Goal: Information Seeking & Learning: Compare options

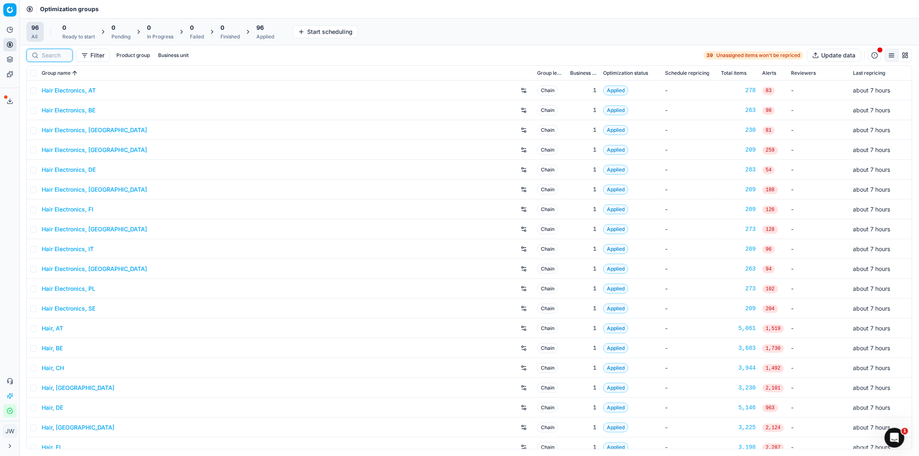
click at [43, 55] on input at bounding box center [55, 55] width 26 height 8
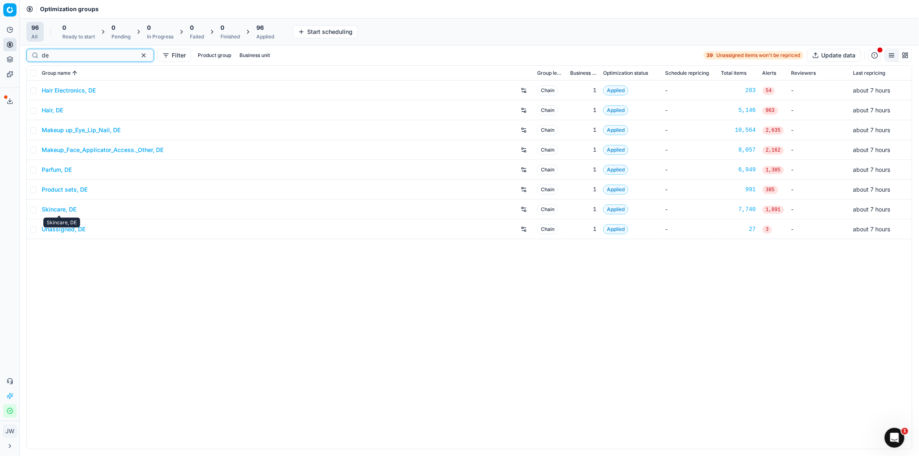
type input "de"
click at [61, 173] on link "Parfum, DE" at bounding box center [57, 169] width 30 height 8
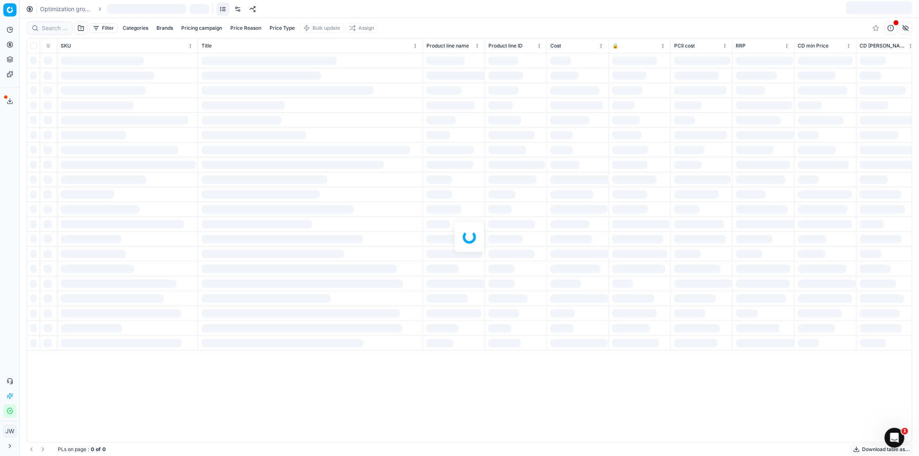
click at [50, 27] on div at bounding box center [469, 236] width 899 height 437
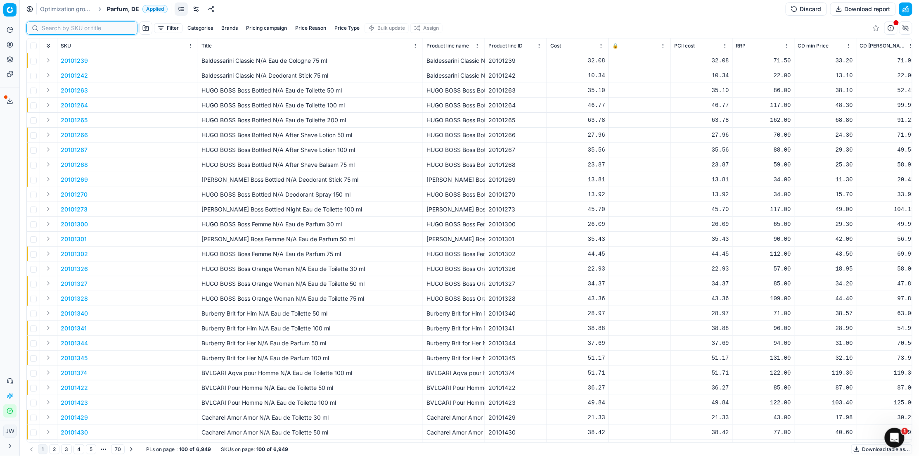
click at [50, 27] on input at bounding box center [87, 28] width 90 height 8
paste input "80070411-50"
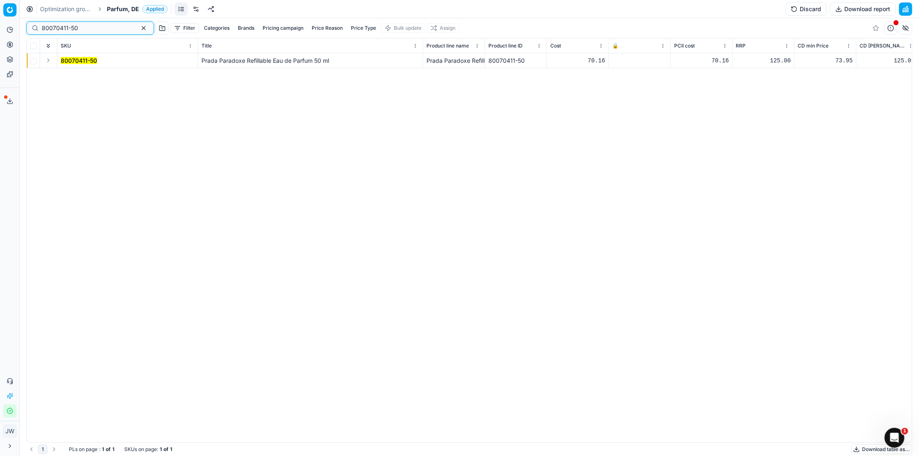
type input "80070411-50"
click at [48, 59] on button "Expand" at bounding box center [48, 60] width 10 height 10
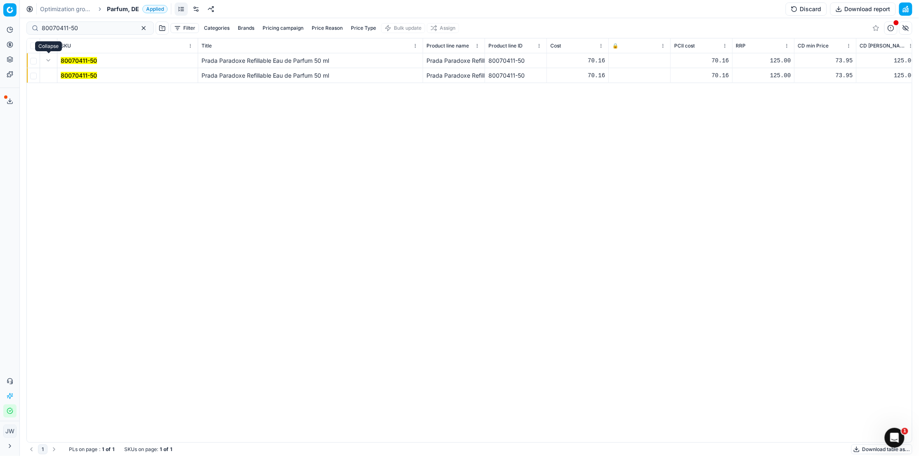
click at [83, 73] on mark "80070411-50" at bounding box center [79, 75] width 36 height 7
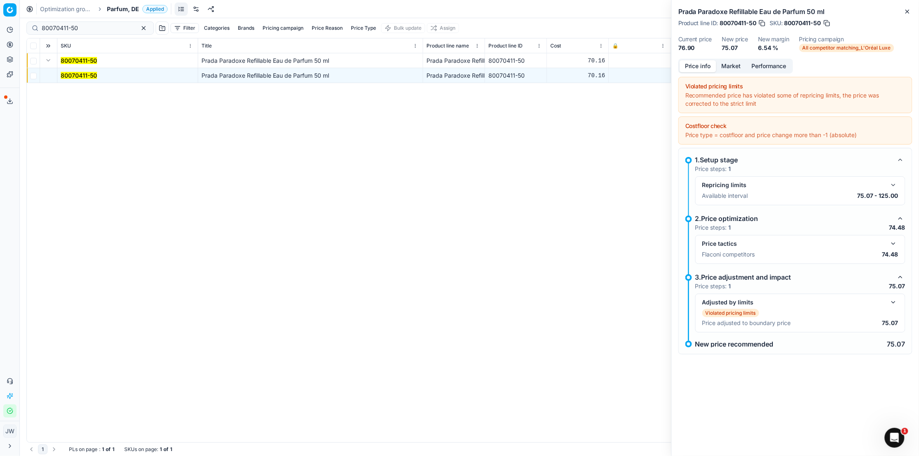
click at [893, 244] on button "button" at bounding box center [893, 243] width 10 height 10
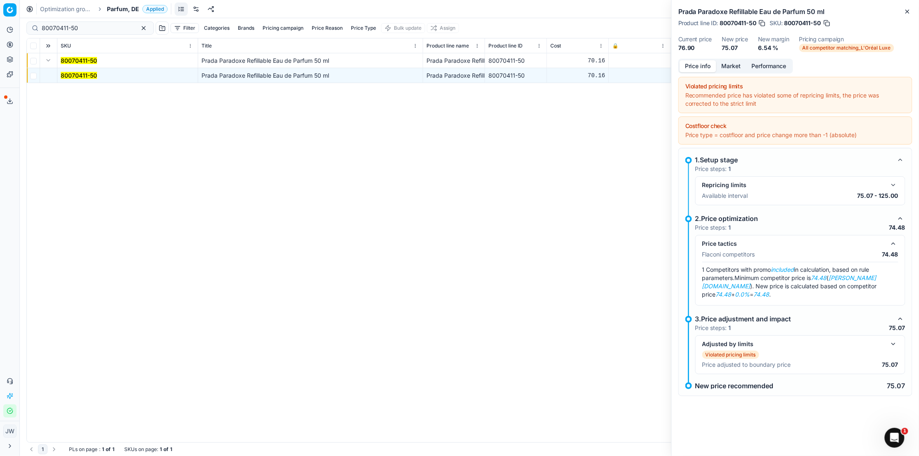
click at [893, 339] on button "button" at bounding box center [893, 344] width 10 height 10
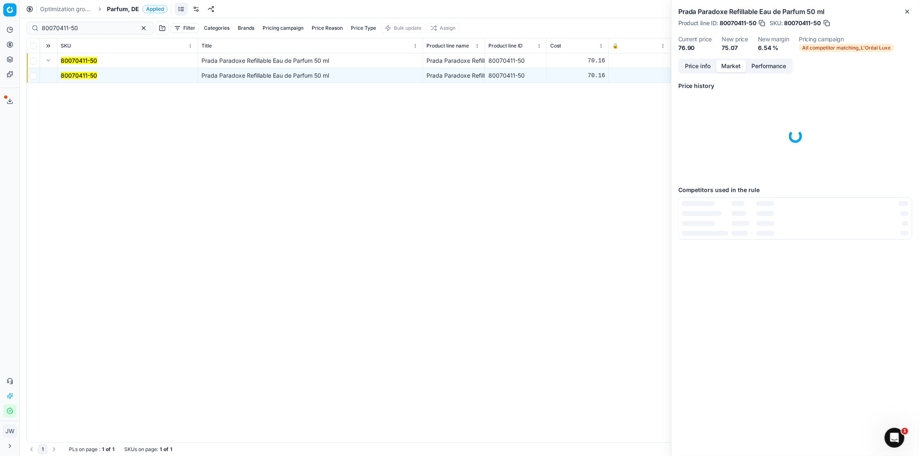
click at [735, 69] on button "Market" at bounding box center [731, 66] width 30 height 12
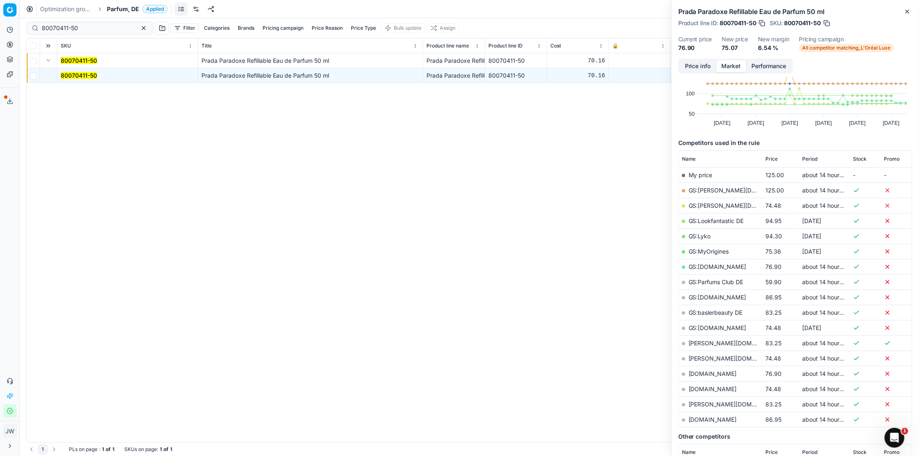
scroll to position [63, 0]
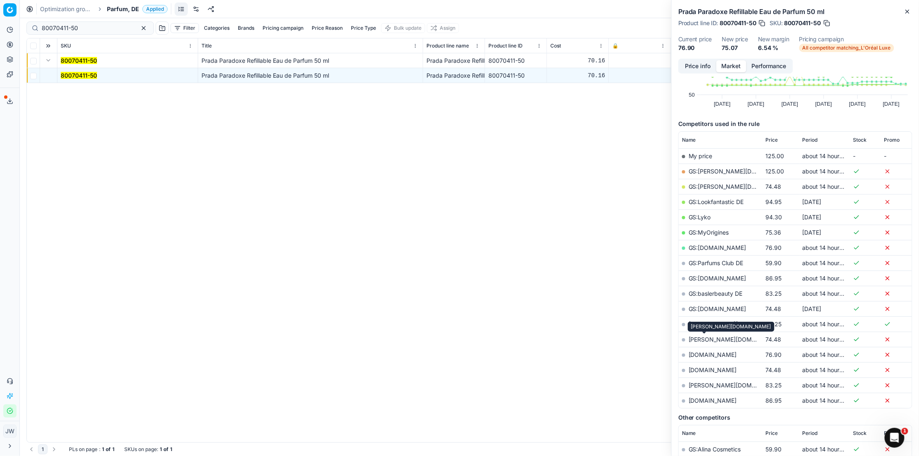
click at [703, 340] on link "[PERSON_NAME][DOMAIN_NAME]" at bounding box center [736, 338] width 96 height 7
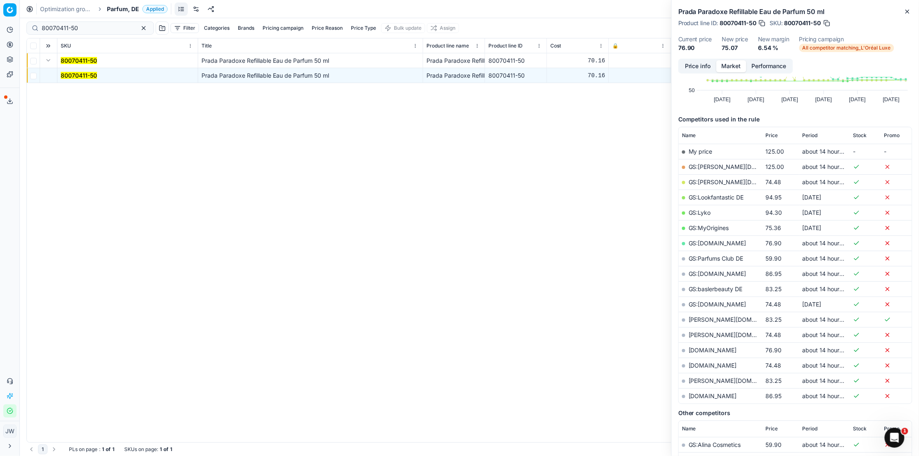
scroll to position [64, 0]
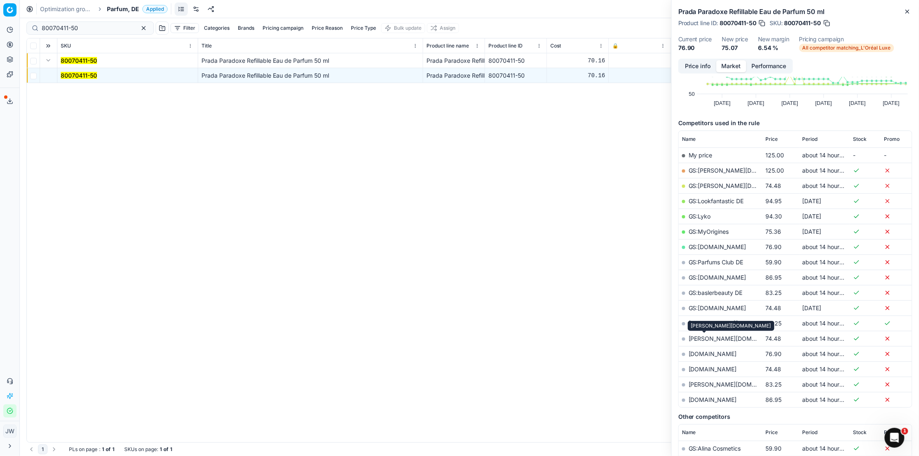
click at [692, 340] on link "[PERSON_NAME][DOMAIN_NAME]" at bounding box center [736, 338] width 96 height 7
click at [764, 23] on button "button" at bounding box center [762, 23] width 8 height 8
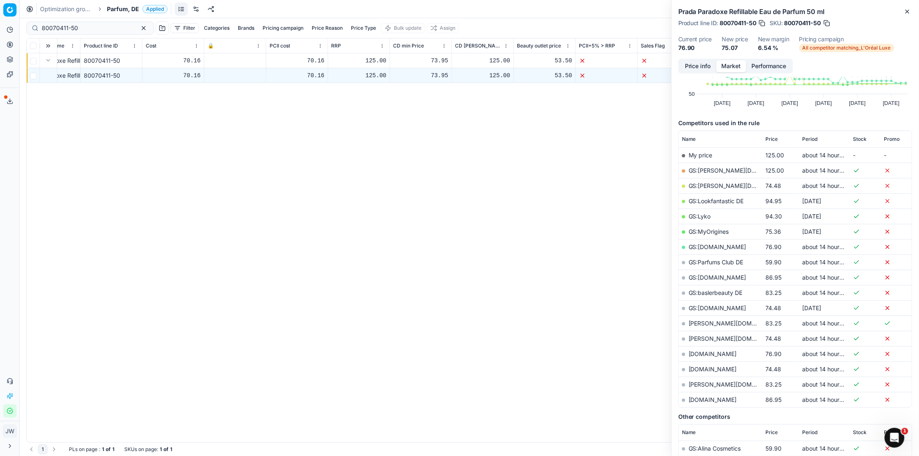
scroll to position [0, 483]
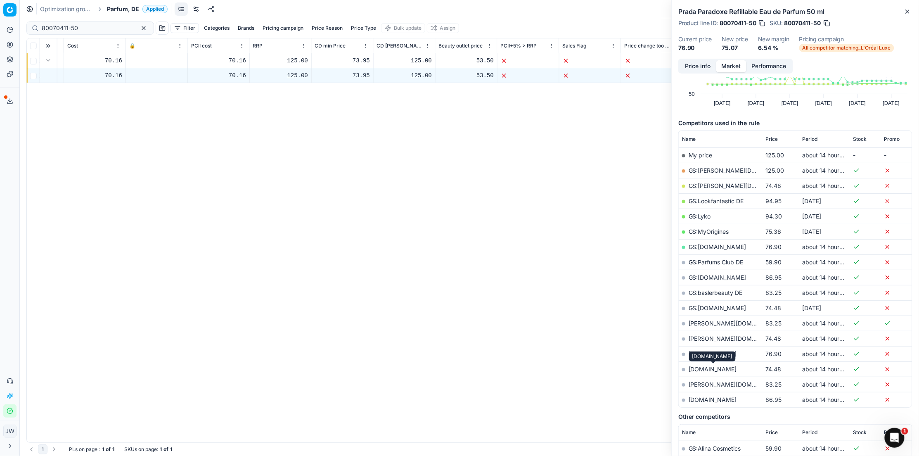
click at [714, 371] on link "[DOMAIN_NAME]" at bounding box center [712, 368] width 48 height 7
click at [700, 59] on div "Price info Market Performance" at bounding box center [735, 66] width 115 height 15
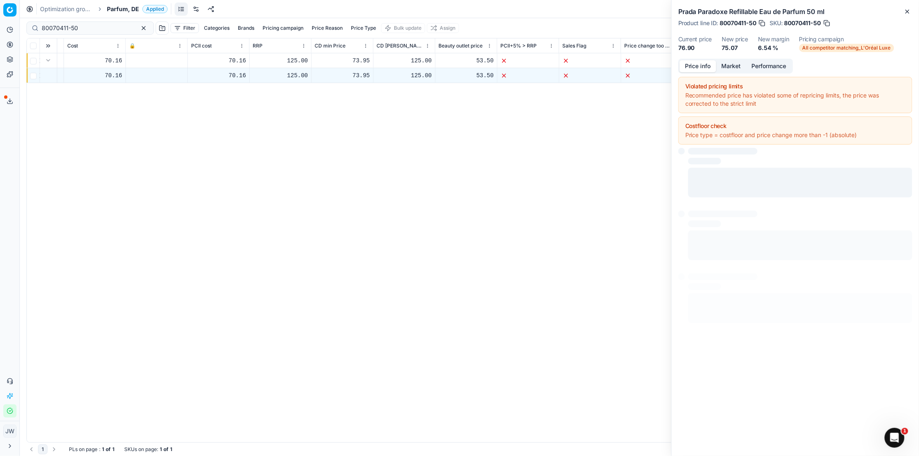
click at [698, 66] on button "Price info" at bounding box center [697, 66] width 37 height 12
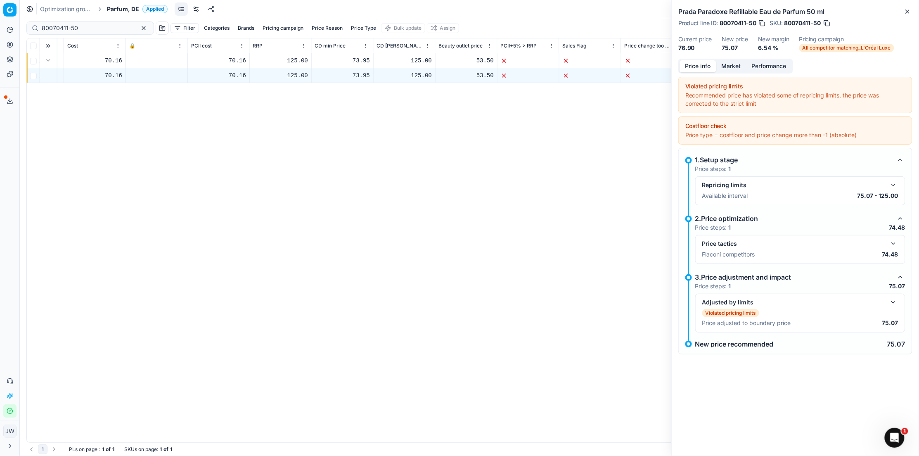
click at [893, 242] on button "button" at bounding box center [893, 243] width 10 height 10
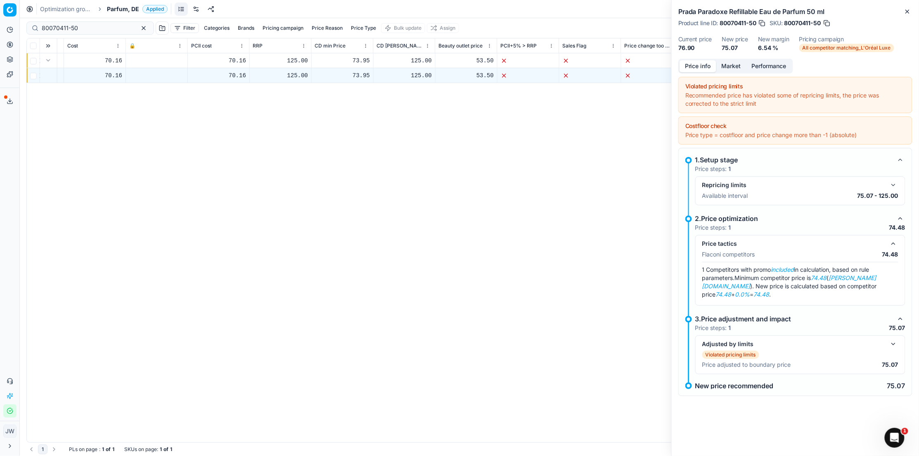
click at [892, 339] on button "button" at bounding box center [893, 344] width 10 height 10
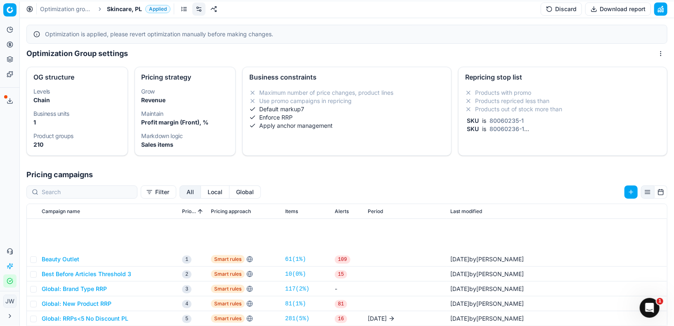
scroll to position [87, 0]
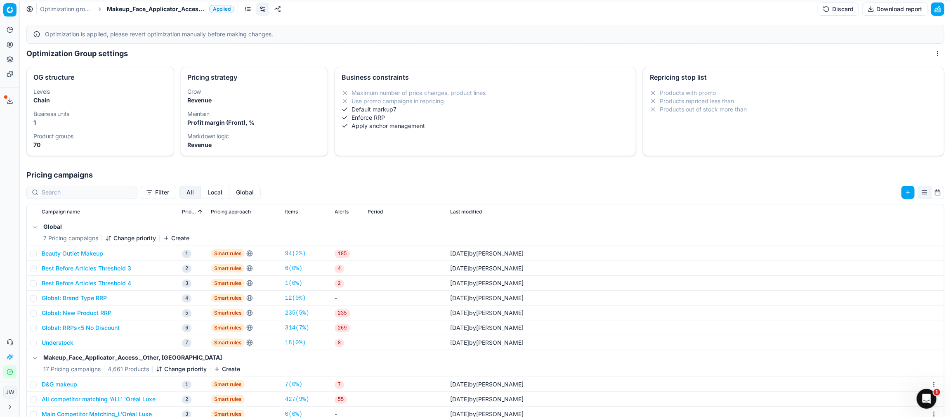
scroll to position [75, 0]
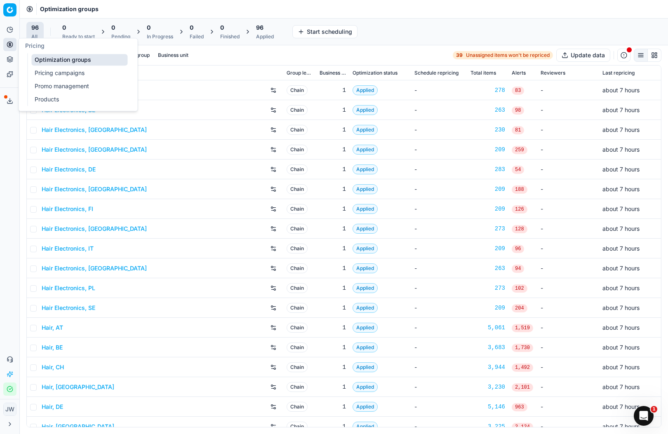
click at [55, 62] on link "Optimization groups" at bounding box center [79, 60] width 96 height 12
click at [56, 56] on input at bounding box center [55, 55] width 26 height 8
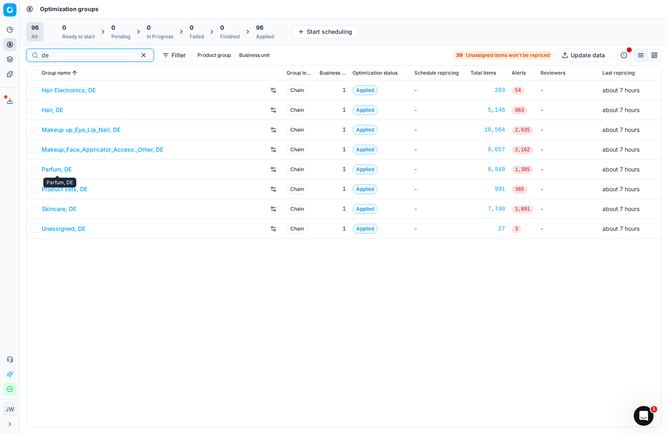
type input "de"
click at [53, 172] on link "Parfum, DE" at bounding box center [57, 169] width 30 height 8
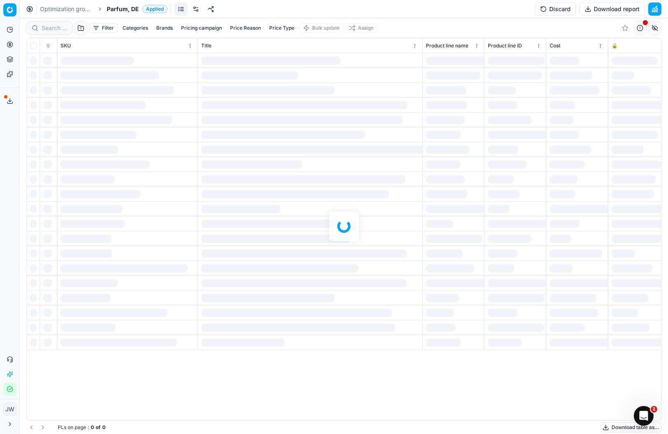
click at [48, 24] on div at bounding box center [344, 226] width 649 height 416
click at [51, 26] on div at bounding box center [344, 226] width 649 height 416
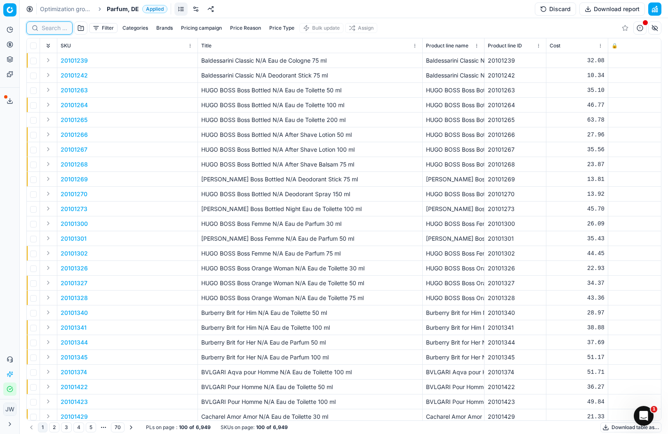
click at [51, 26] on input at bounding box center [55, 28] width 26 height 8
click at [51, 28] on input at bounding box center [87, 28] width 90 height 8
paste input "80070411-50"
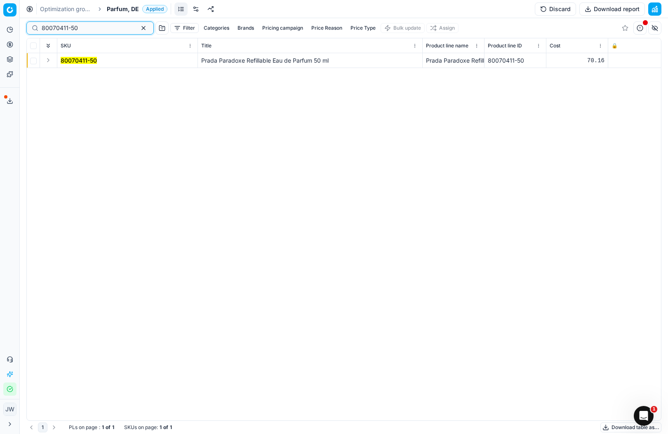
type input "80070411-50"
click at [47, 61] on button "Expand" at bounding box center [48, 60] width 10 height 10
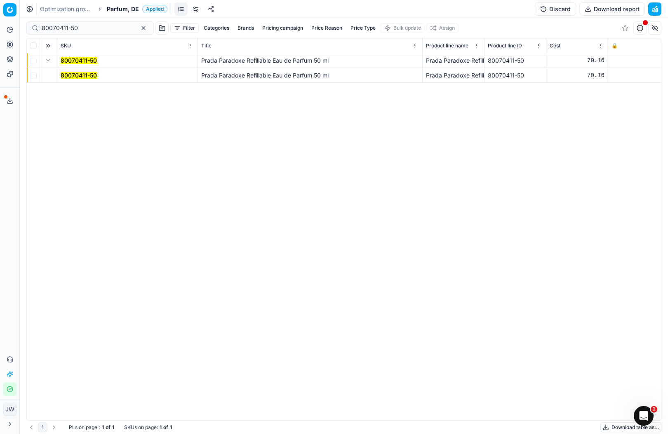
click at [83, 72] on mark "80070411-50" at bounding box center [79, 75] width 36 height 7
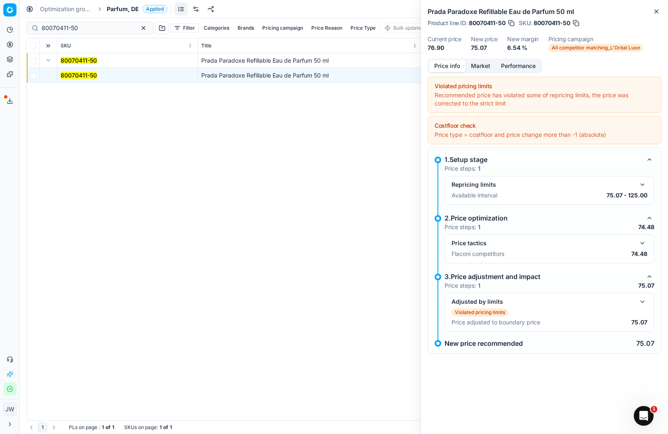
click at [484, 65] on button "Market" at bounding box center [481, 66] width 30 height 12
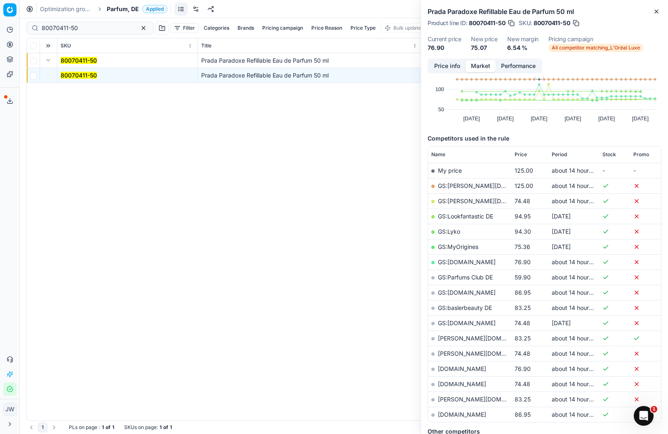
scroll to position [69, 0]
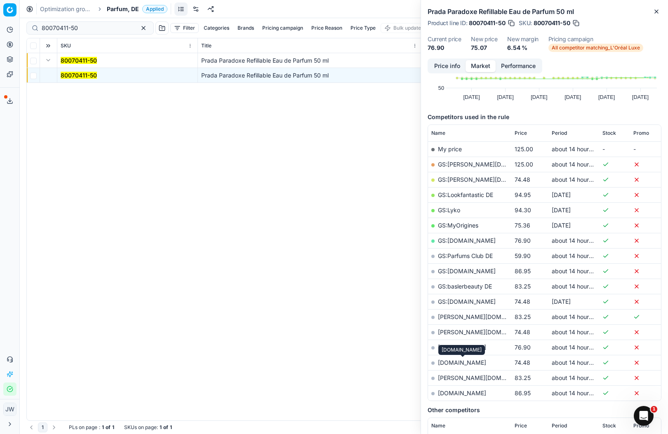
click at [452, 363] on link "[DOMAIN_NAME]" at bounding box center [462, 362] width 48 height 7
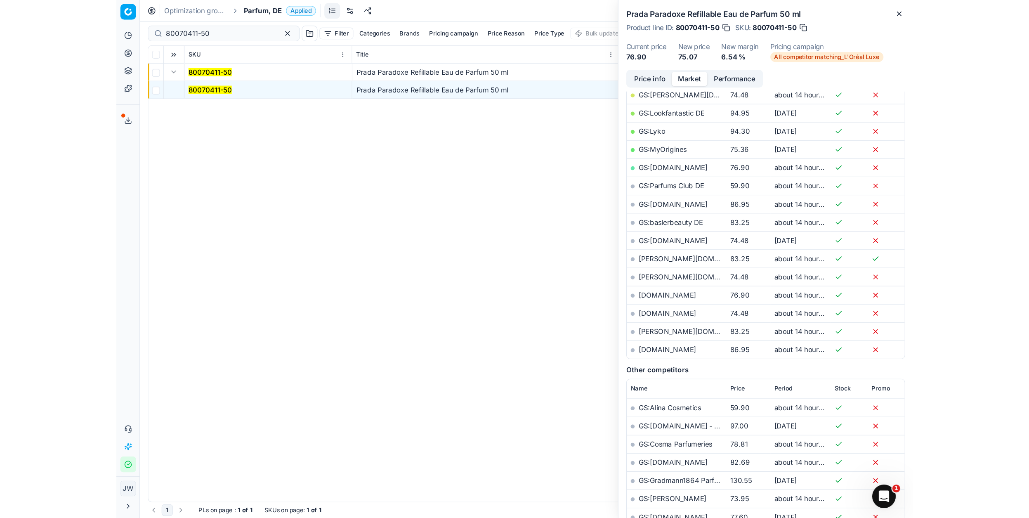
scroll to position [257, 0]
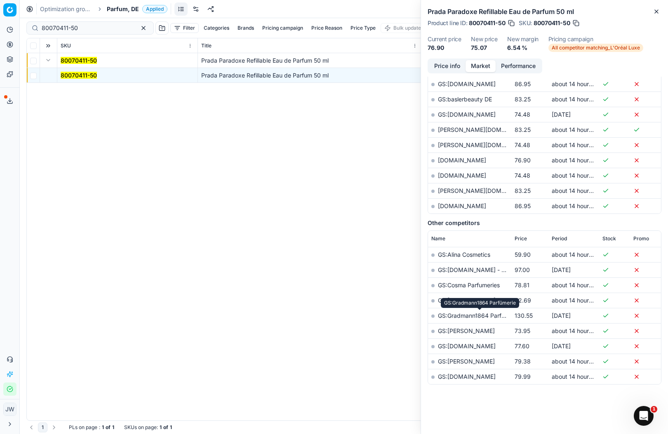
click at [462, 317] on link "GS:Gradmann1864 Parfümerie" at bounding box center [479, 315] width 82 height 7
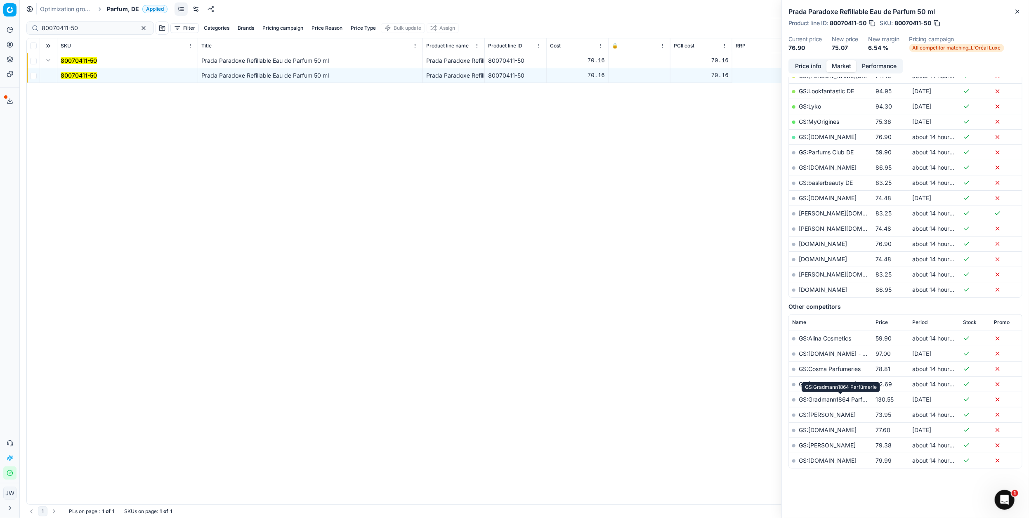
scroll to position [174, 0]
click at [11, 45] on icon at bounding box center [10, 44] width 2 height 2
click at [61, 63] on link "Optimization groups" at bounding box center [79, 60] width 96 height 12
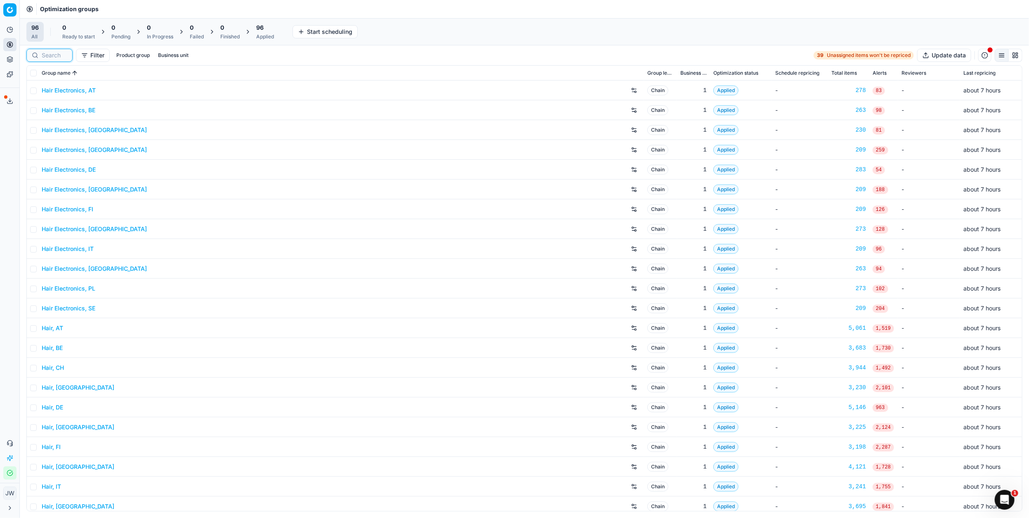
click at [50, 57] on input at bounding box center [55, 55] width 26 height 8
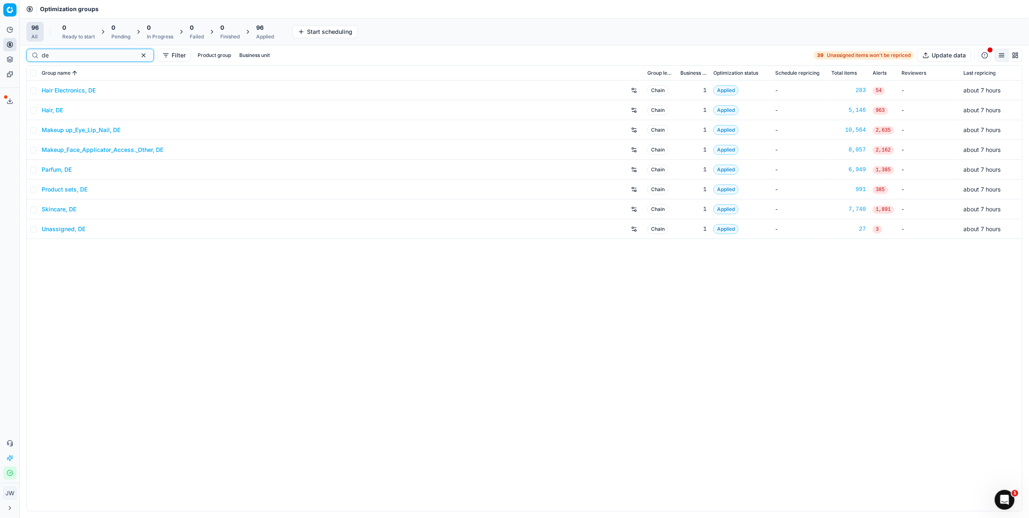
type input "de"
click at [64, 207] on link "Skincare, DE" at bounding box center [59, 209] width 35 height 8
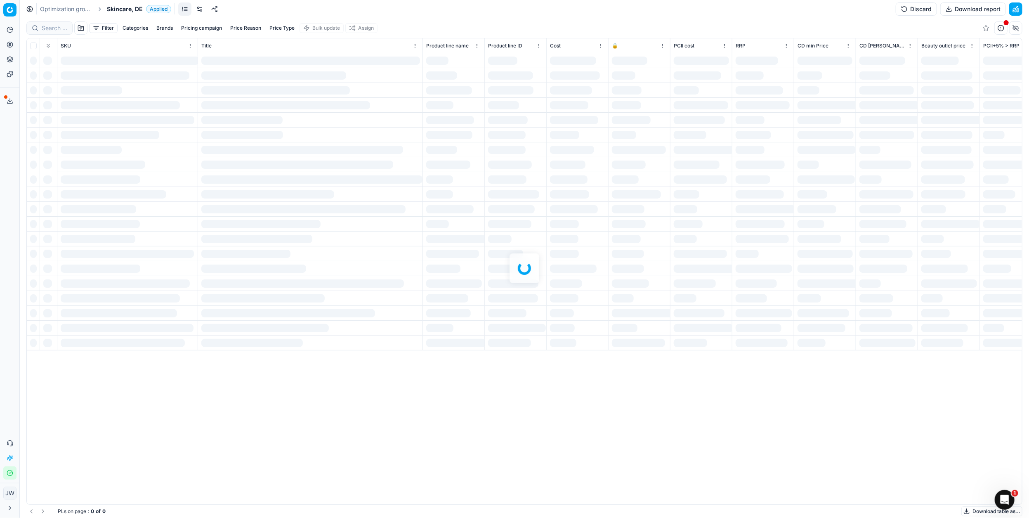
click at [57, 30] on div at bounding box center [524, 268] width 1009 height 500
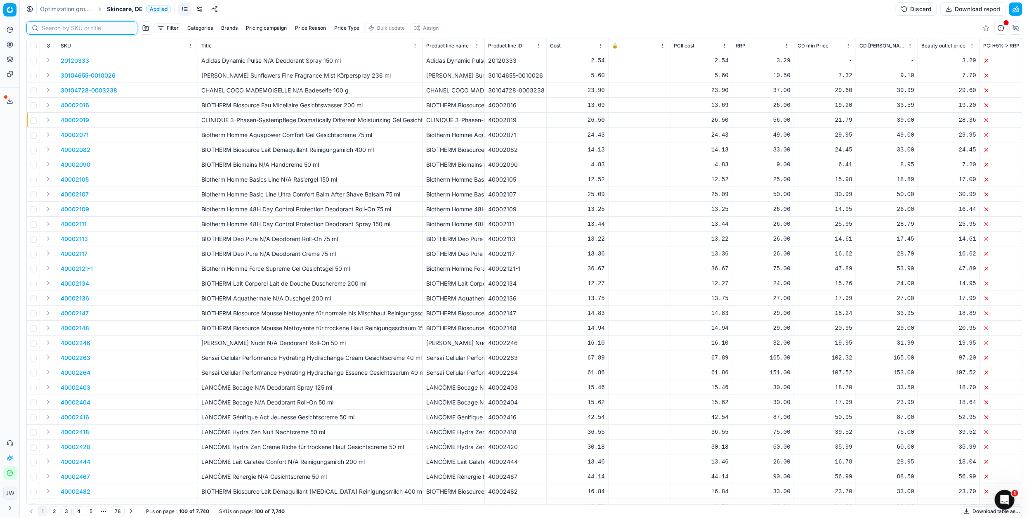
click at [53, 27] on input at bounding box center [87, 28] width 90 height 8
paste input "80077325-90"
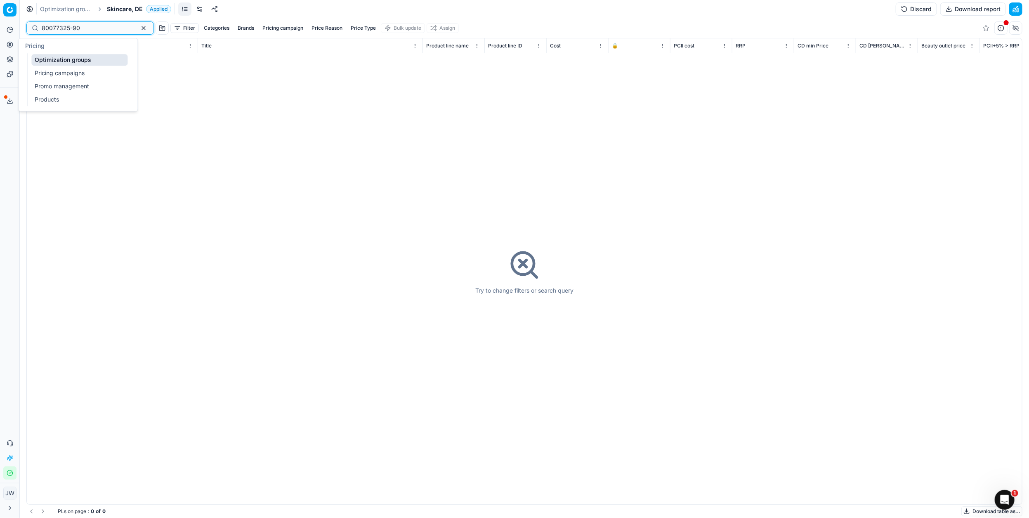
type input "80077325-90"
click at [11, 45] on icon at bounding box center [10, 44] width 2 height 2
click at [46, 51] on div "Pricing" at bounding box center [78, 45] width 119 height 15
click at [48, 56] on link "Optimization groups" at bounding box center [79, 60] width 96 height 12
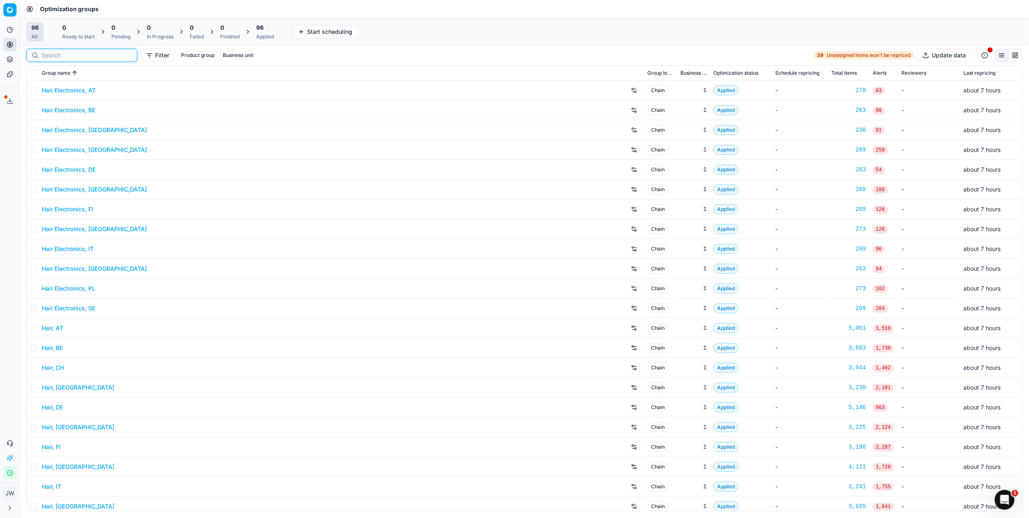
click at [57, 52] on input at bounding box center [87, 55] width 90 height 8
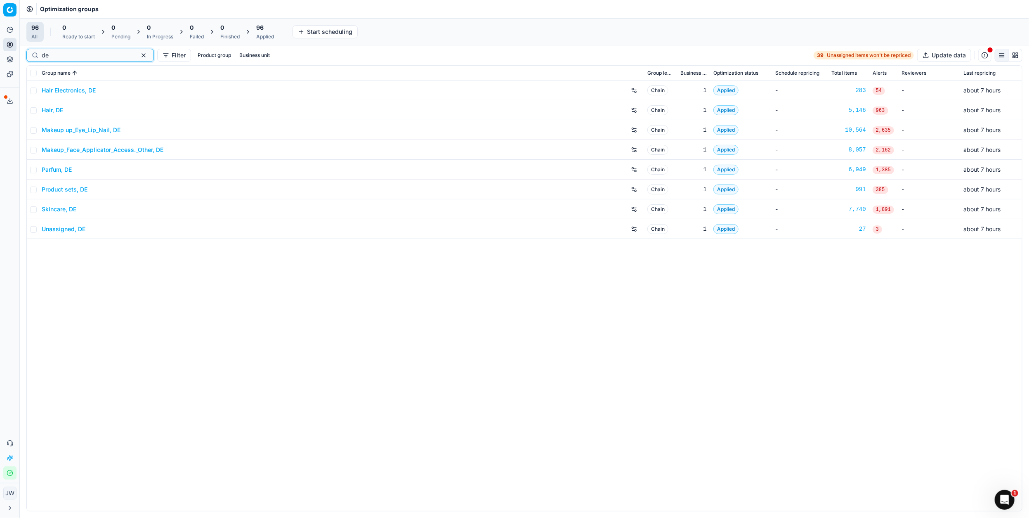
type input "de"
click at [61, 189] on link "Product sets, DE" at bounding box center [65, 189] width 46 height 8
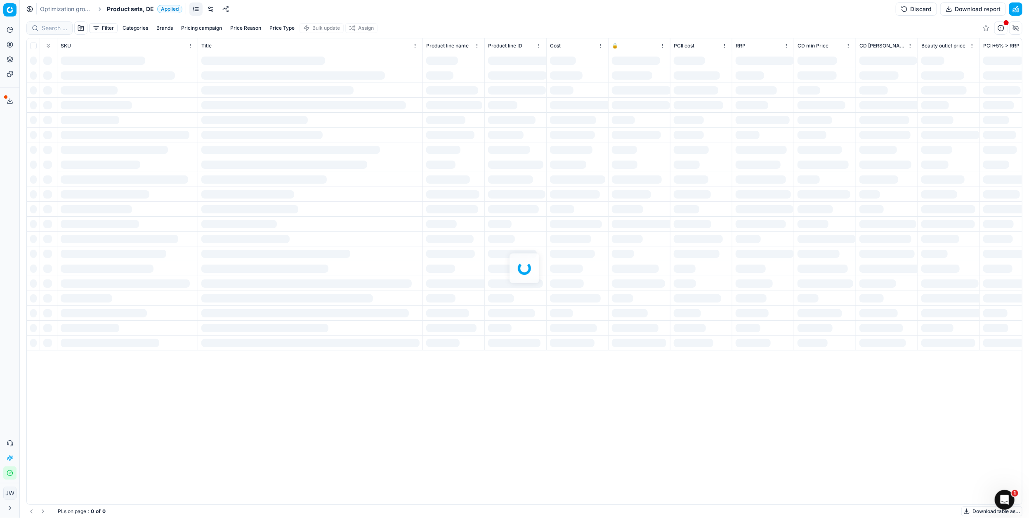
click at [47, 31] on div at bounding box center [524, 268] width 1009 height 500
click at [55, 26] on div "Filter Categories Brands Pricing campaign Price Reason Price Type Bulk update A…" at bounding box center [524, 268] width 1009 height 500
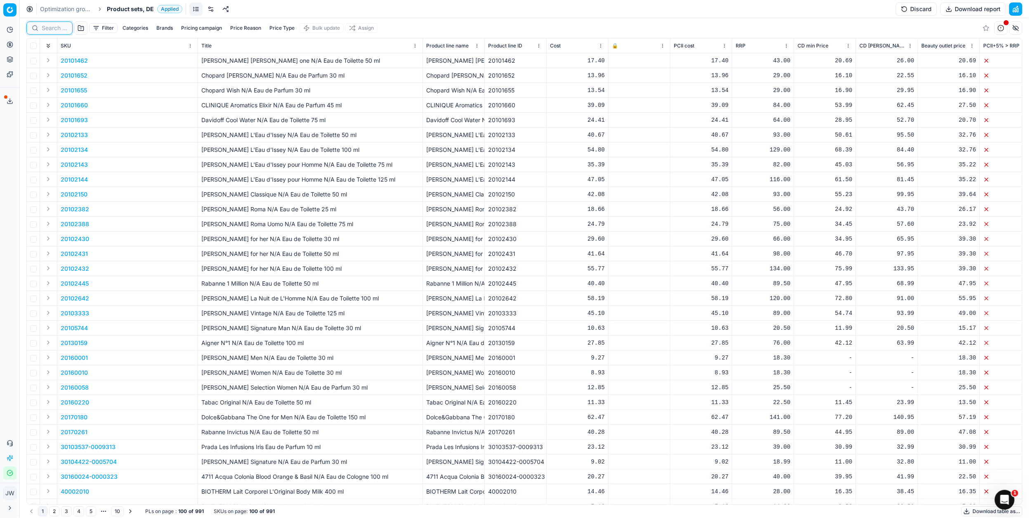
click at [55, 26] on input at bounding box center [55, 28] width 26 height 8
paste input "80077325-90"
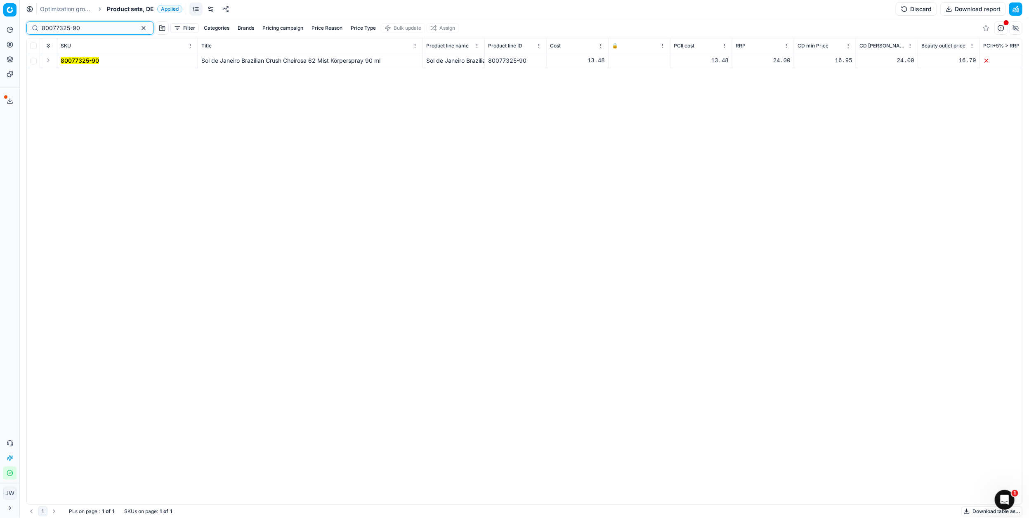
type input "80077325-90"
click at [49, 60] on button "Expand" at bounding box center [48, 60] width 10 height 10
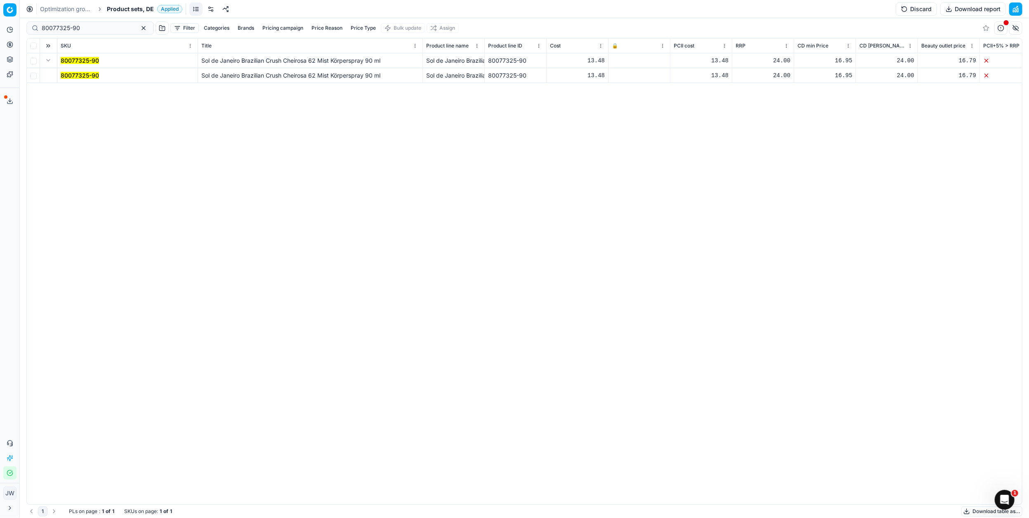
click at [68, 73] on mark "80077325-90" at bounding box center [80, 75] width 38 height 7
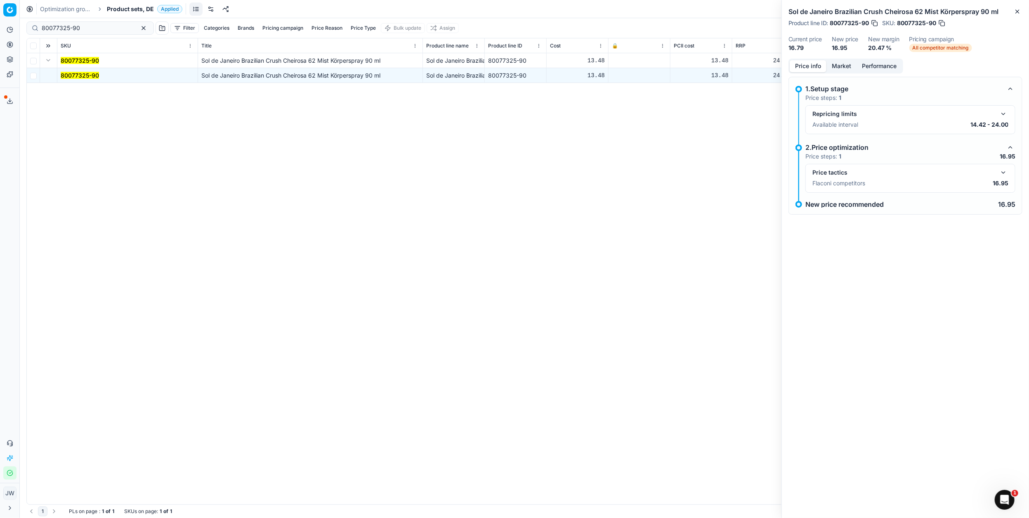
click at [668, 168] on div "Price tactics" at bounding box center [910, 173] width 196 height 10
click at [668, 169] on button "button" at bounding box center [1004, 173] width 10 height 10
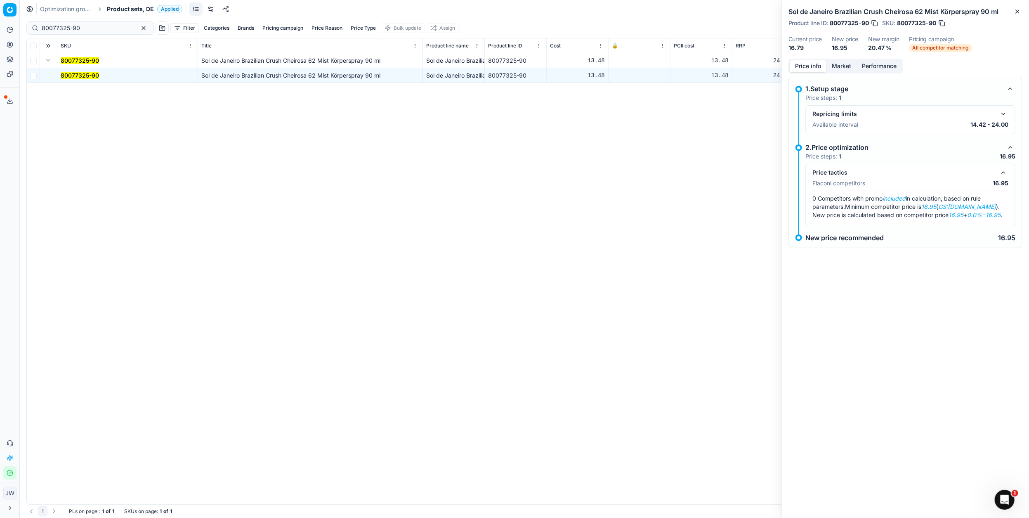
click at [668, 63] on button "Market" at bounding box center [841, 66] width 30 height 12
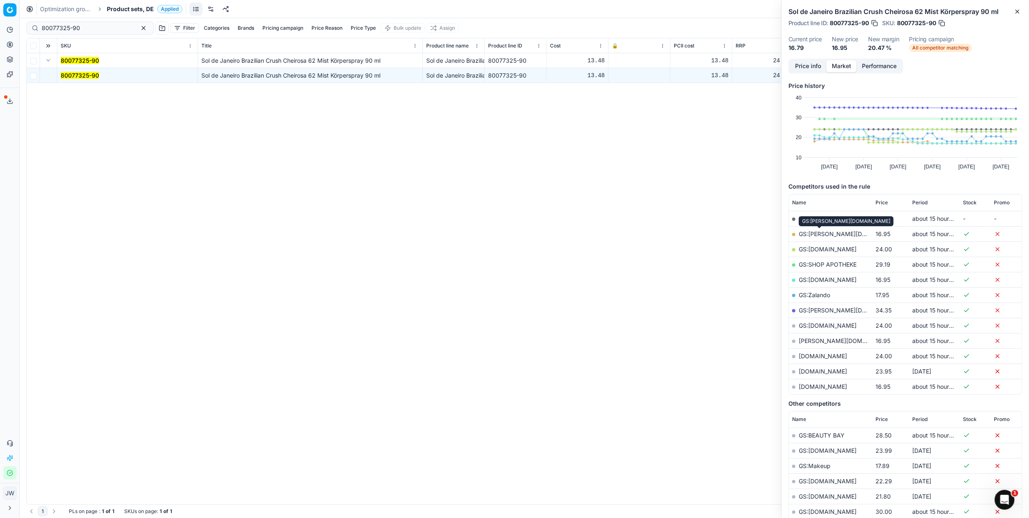
click at [668, 234] on link "GS:[PERSON_NAME][DOMAIN_NAME]" at bounding box center [851, 233] width 105 height 7
click at [139, 27] on button "button" at bounding box center [144, 28] width 10 height 10
click at [7, 45] on icon at bounding box center [10, 44] width 7 height 7
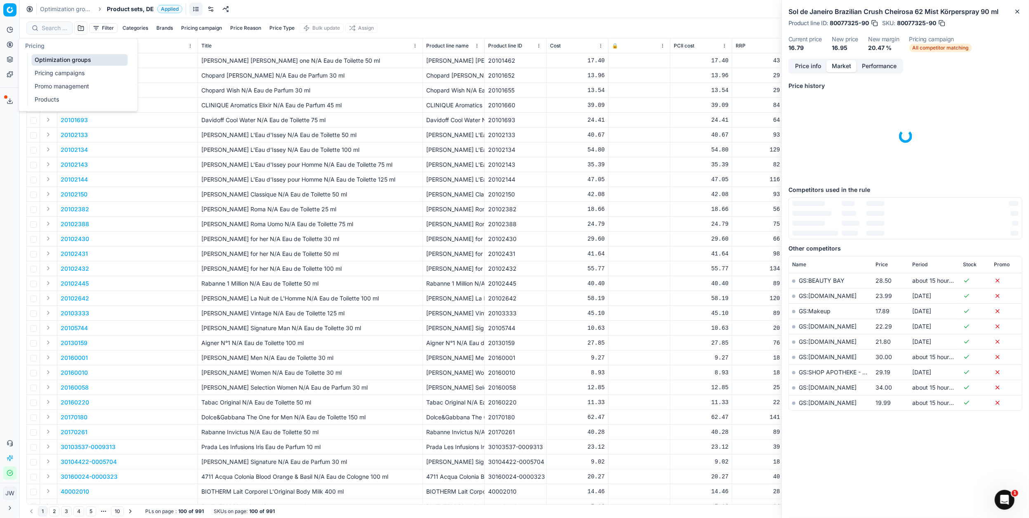
click at [46, 55] on link "Optimization groups" at bounding box center [79, 60] width 96 height 12
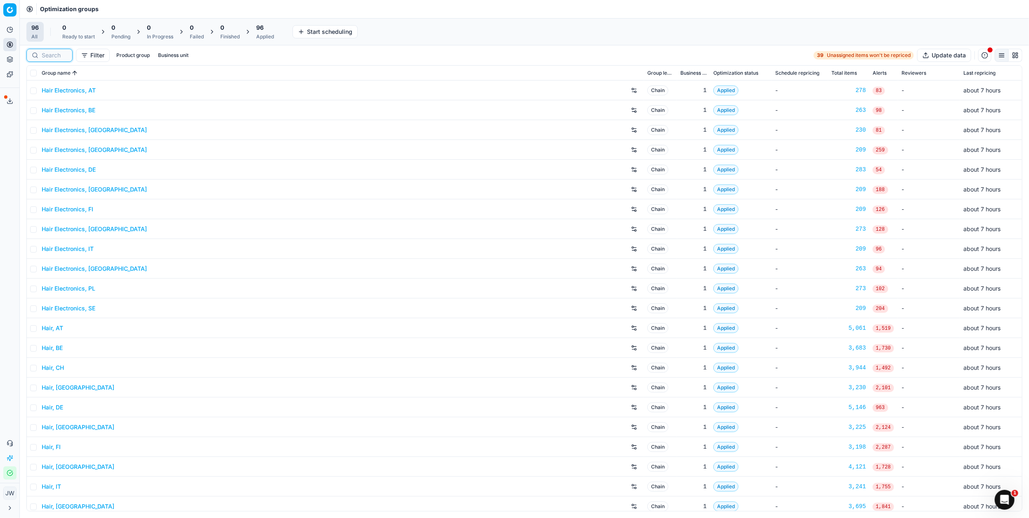
click at [54, 53] on input at bounding box center [55, 55] width 26 height 8
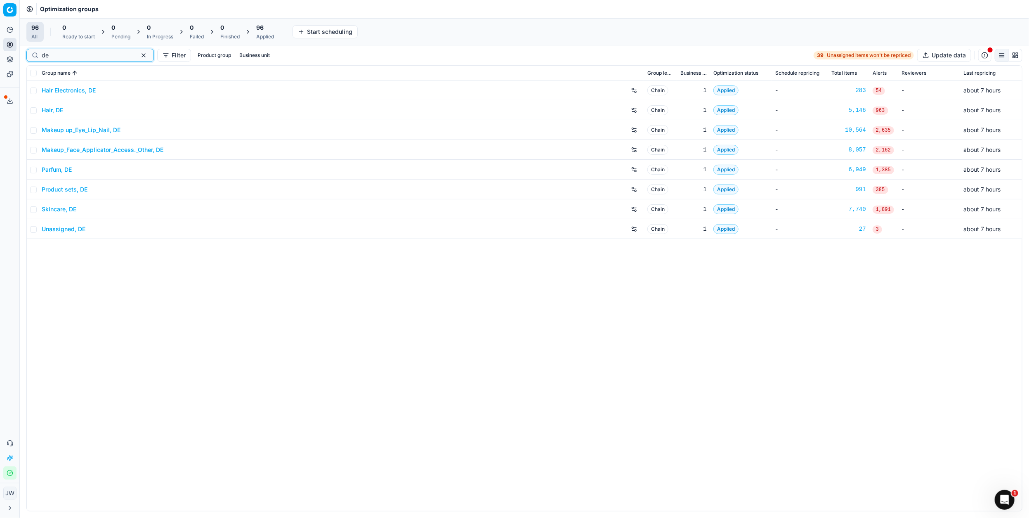
type input "de"
click at [59, 212] on link "Skincare, DE" at bounding box center [59, 209] width 35 height 8
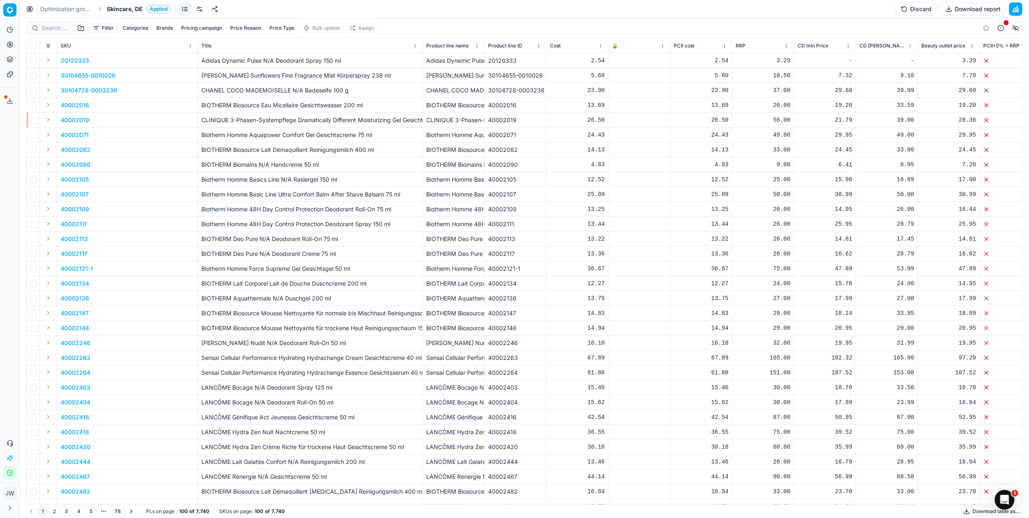
click at [158, 28] on button "Brands" at bounding box center [164, 28] width 23 height 10
type input "sol"
click at [108, 59] on input "Suggestions" at bounding box center [107, 58] width 7 height 7
checkbox input "true"
click at [221, 74] on button "Apply" at bounding box center [216, 77] width 20 height 10
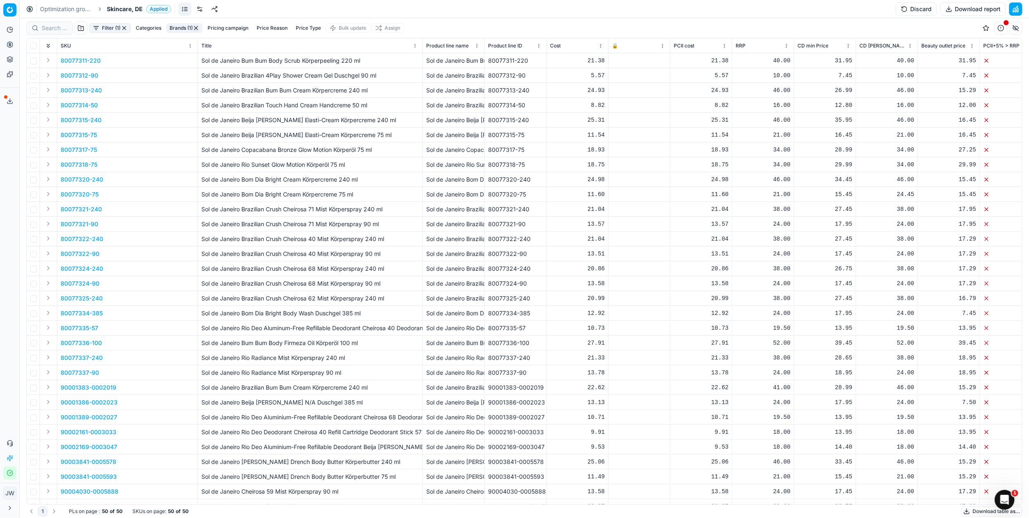
click at [102, 30] on button "Filter (1)" at bounding box center [110, 28] width 42 height 10
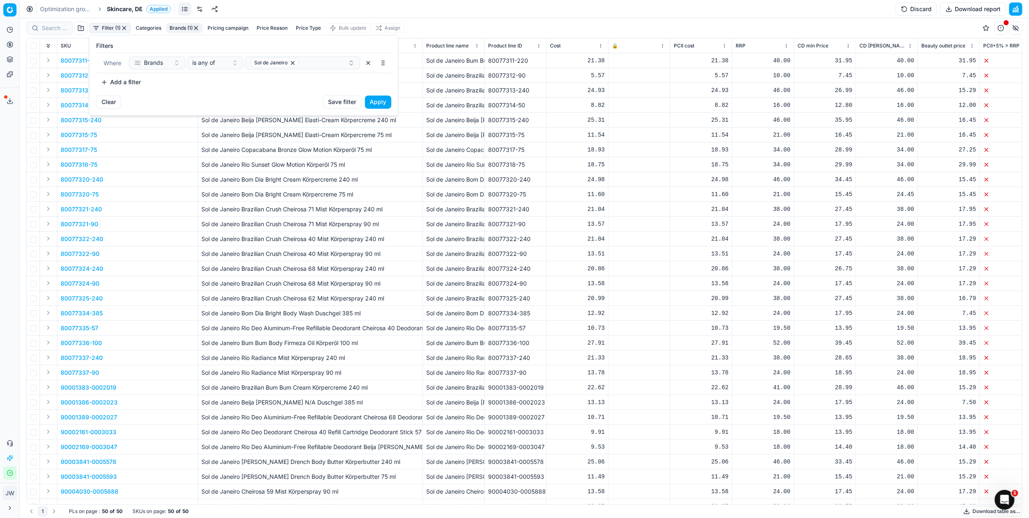
click at [116, 86] on button "Add a filter" at bounding box center [121, 82] width 50 height 13
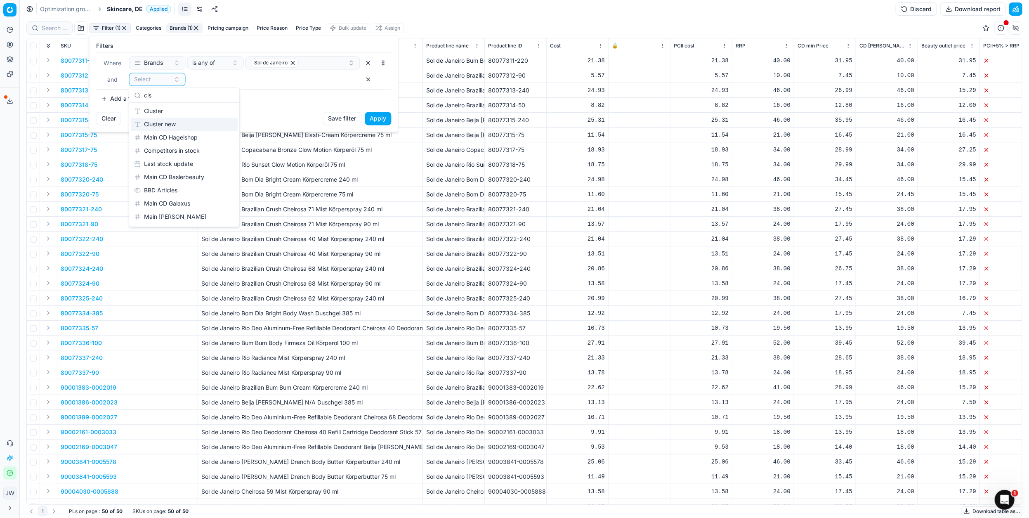
type input "cls"
click at [148, 128] on div "Cluster new" at bounding box center [184, 124] width 107 height 13
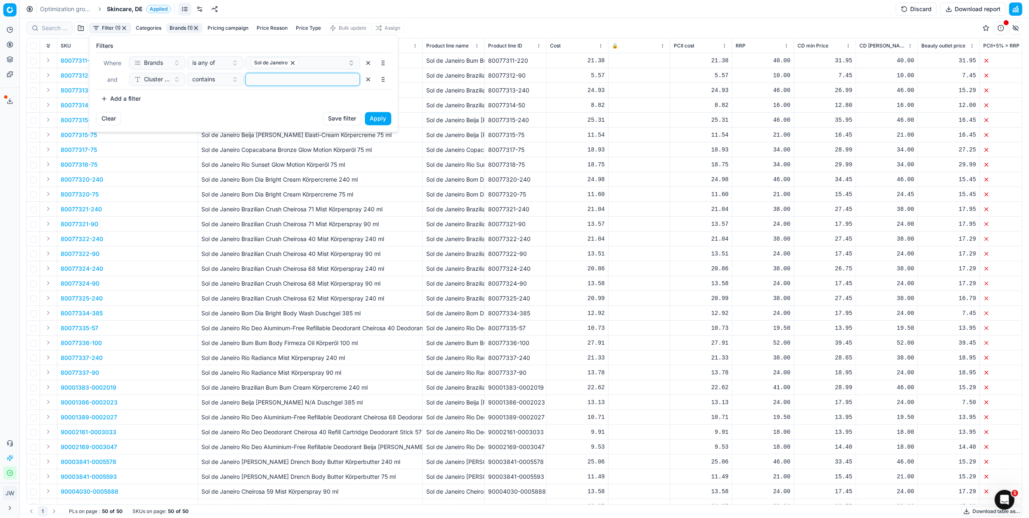
click at [254, 76] on input at bounding box center [302, 79] width 107 height 12
type input "topseller"
click at [380, 119] on button "Apply" at bounding box center [378, 118] width 26 height 13
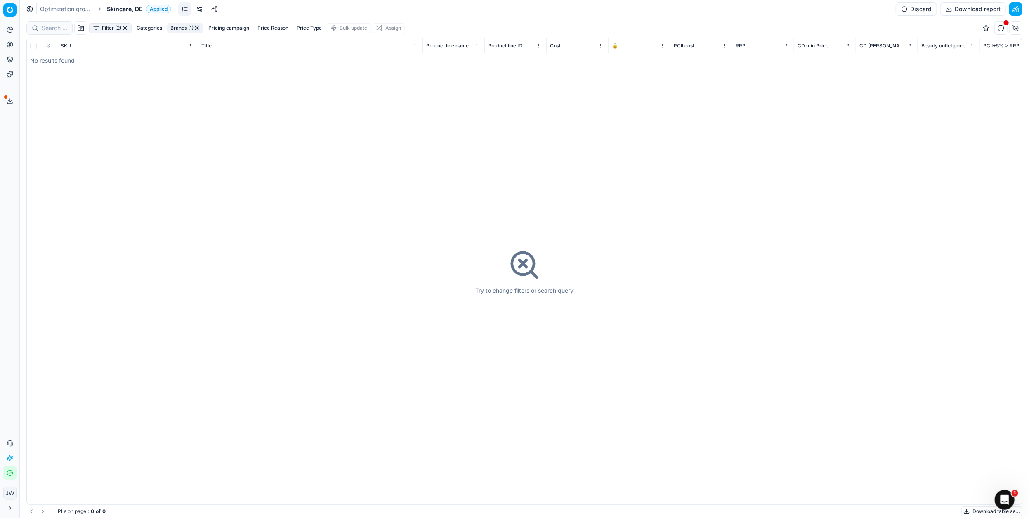
click at [273, 26] on button "Price Reason" at bounding box center [273, 28] width 38 height 10
type input "[PERSON_NAME]"
click at [314, 126] on button "Apply" at bounding box center [313, 126] width 20 height 10
click at [107, 28] on button "Filter (3)" at bounding box center [110, 28] width 43 height 10
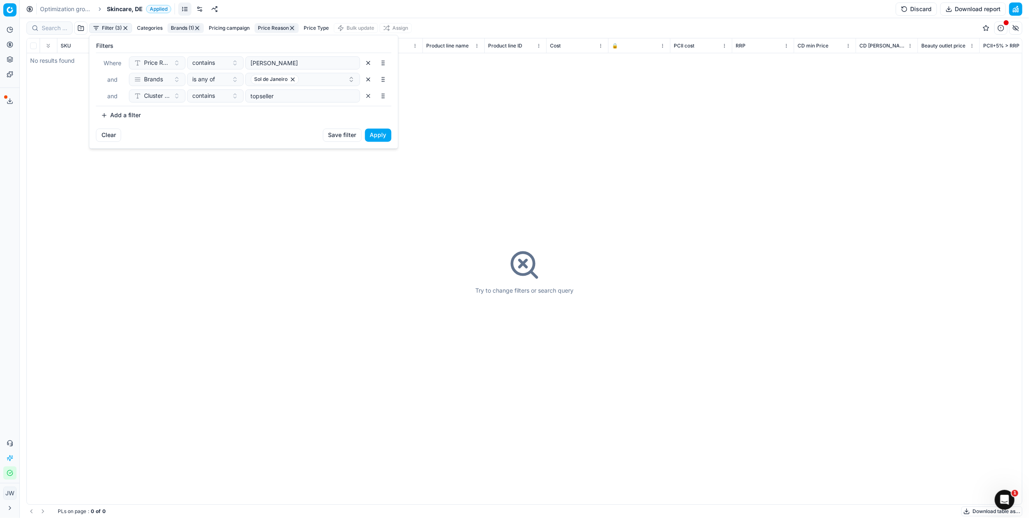
click at [366, 81] on button "button" at bounding box center [368, 79] width 13 height 13
click at [376, 116] on button "Apply" at bounding box center [378, 118] width 26 height 13
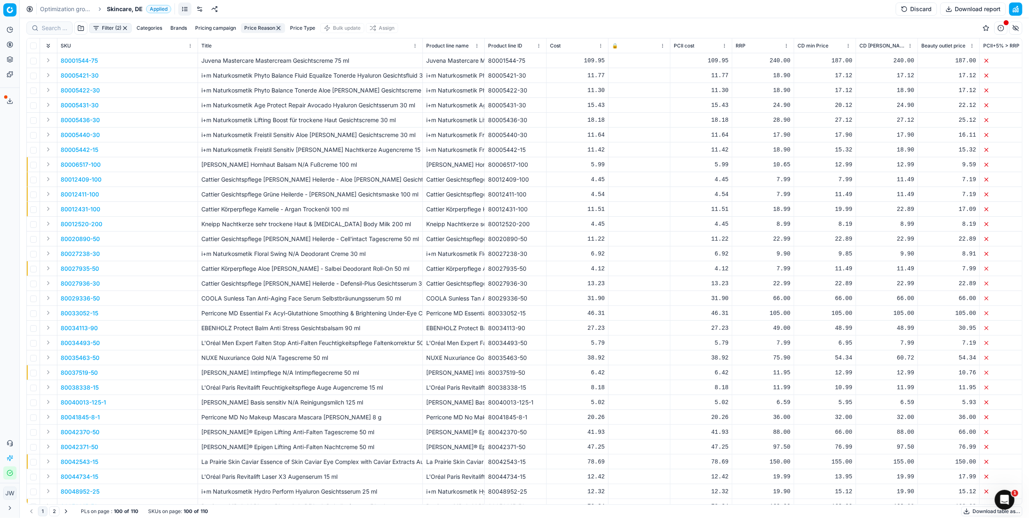
click at [176, 27] on button "Brands" at bounding box center [178, 28] width 23 height 10
type input "sol"
click at [120, 71] on input "Suggestions" at bounding box center [121, 71] width 7 height 7
checkbox input "true"
click at [230, 103] on button "Apply" at bounding box center [230, 103] width 20 height 10
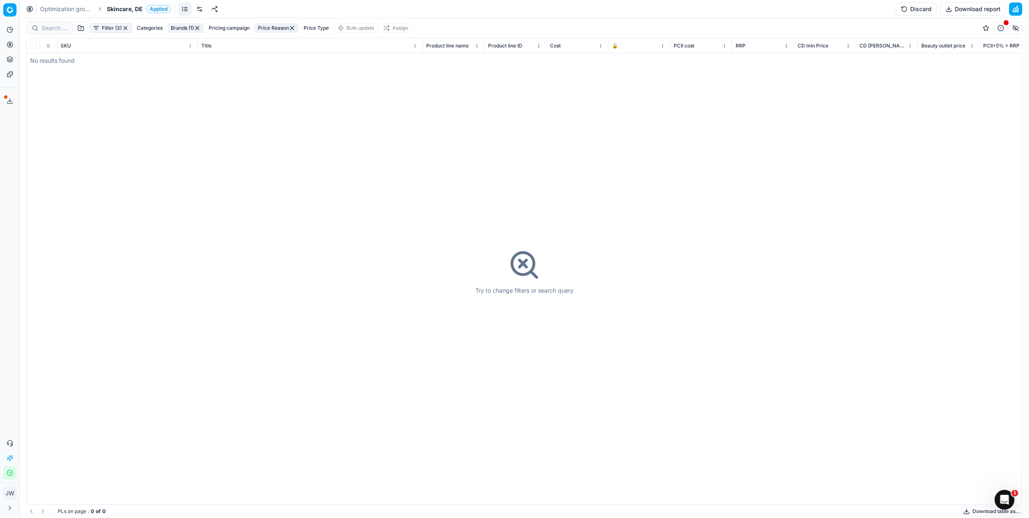
click at [104, 32] on button "Filter (3)" at bounding box center [110, 28] width 43 height 10
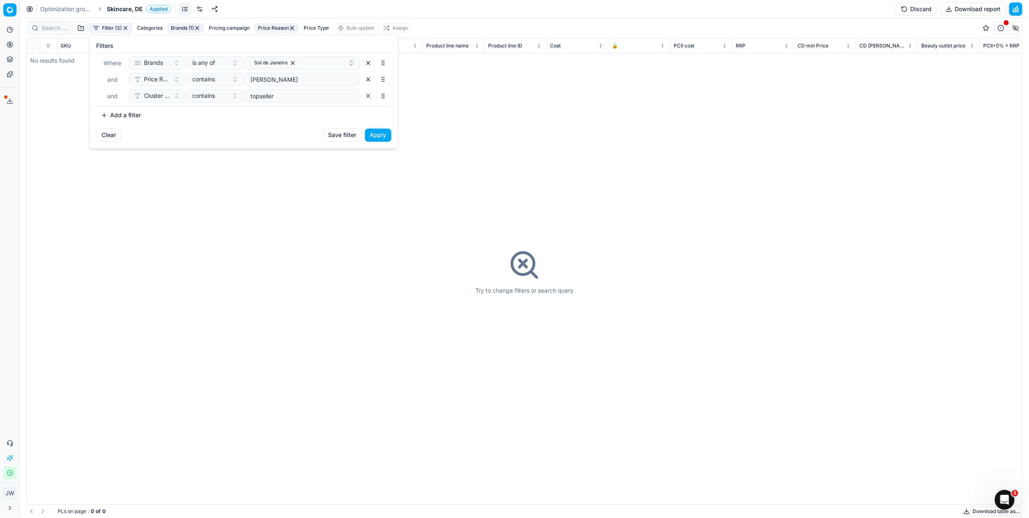
click at [367, 99] on button "button" at bounding box center [368, 95] width 13 height 13
click at [372, 120] on button "Apply" at bounding box center [378, 118] width 26 height 13
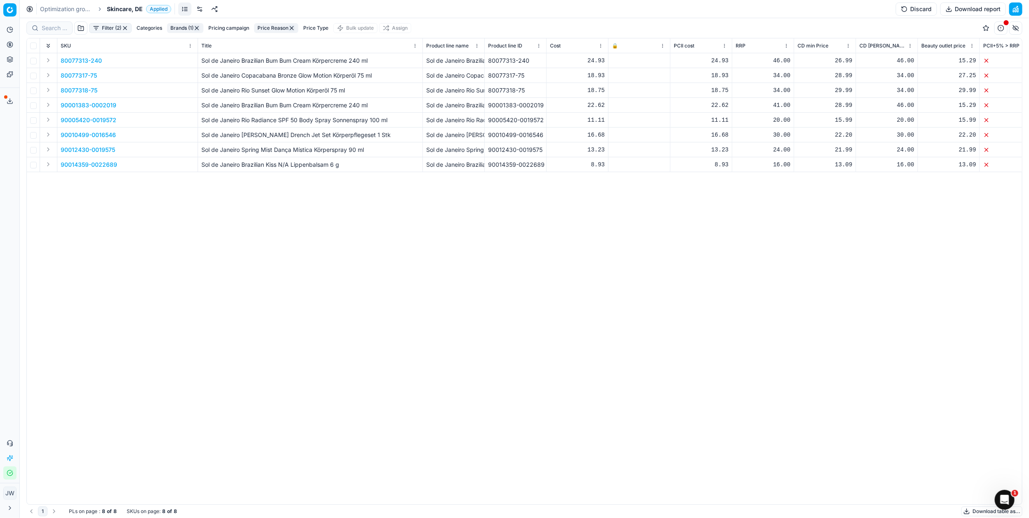
click at [44, 119] on button "Expand" at bounding box center [48, 120] width 10 height 10
click at [78, 136] on p "90005420-0019572" at bounding box center [89, 135] width 56 height 8
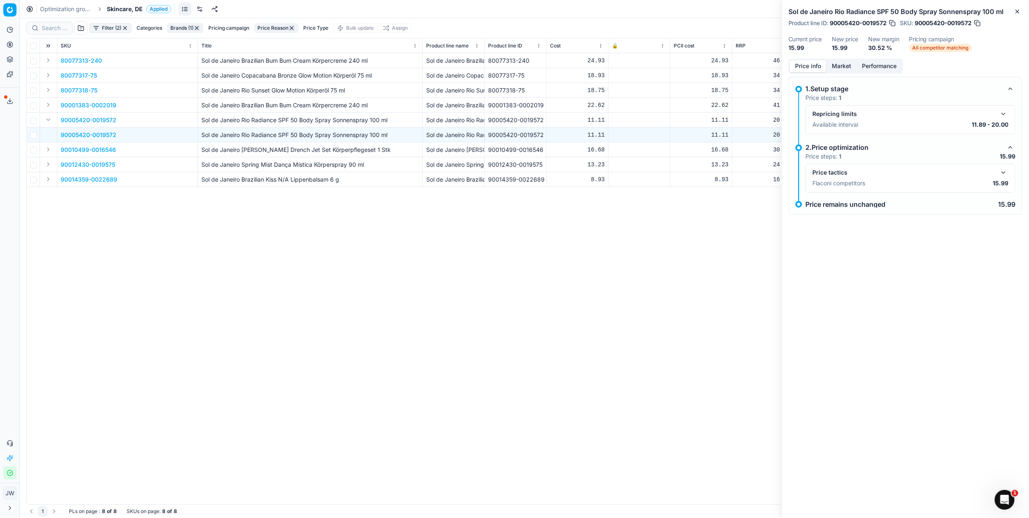
click at [668, 173] on button "button" at bounding box center [1004, 173] width 10 height 10
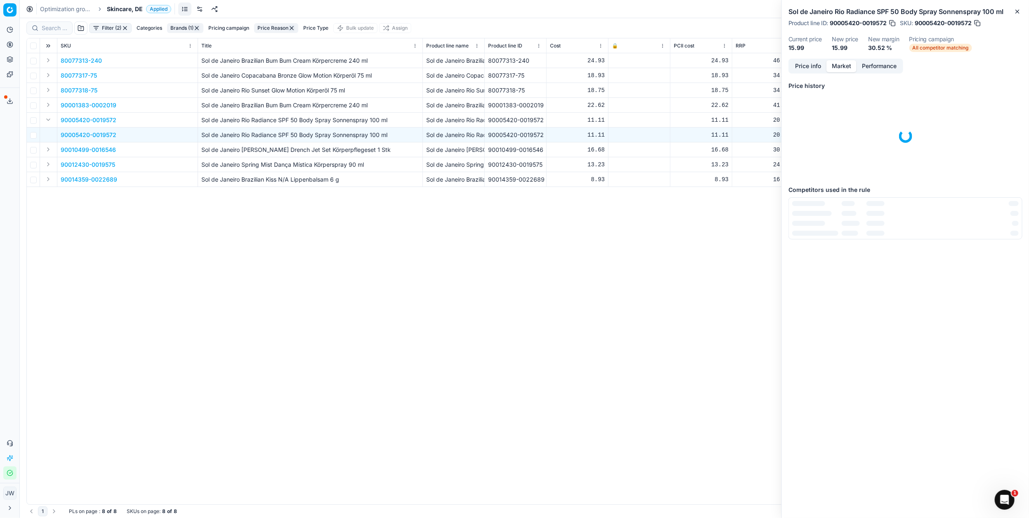
click at [668, 67] on button "Market" at bounding box center [841, 66] width 30 height 12
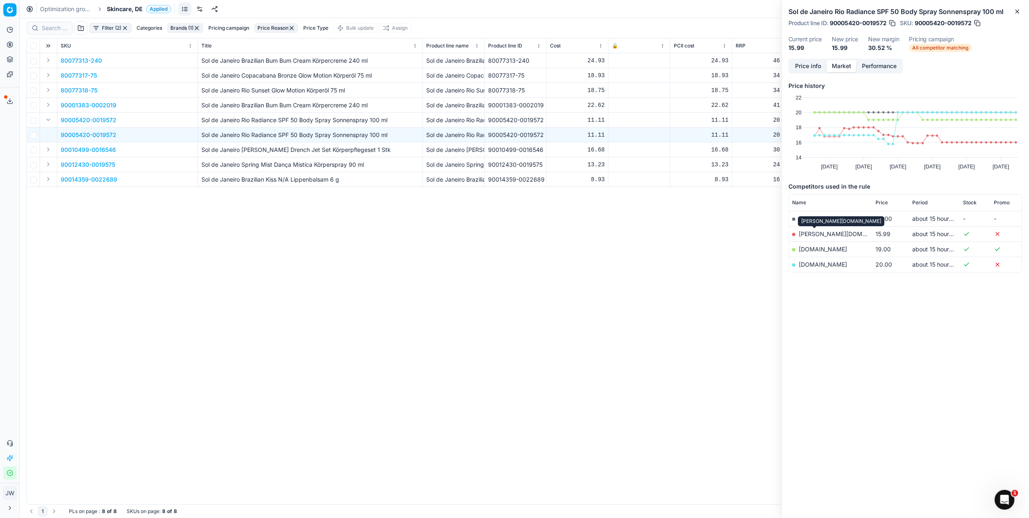
click at [668, 234] on link "[PERSON_NAME][DOMAIN_NAME]" at bounding box center [847, 233] width 96 height 7
click at [46, 105] on button "Expand" at bounding box center [48, 105] width 10 height 10
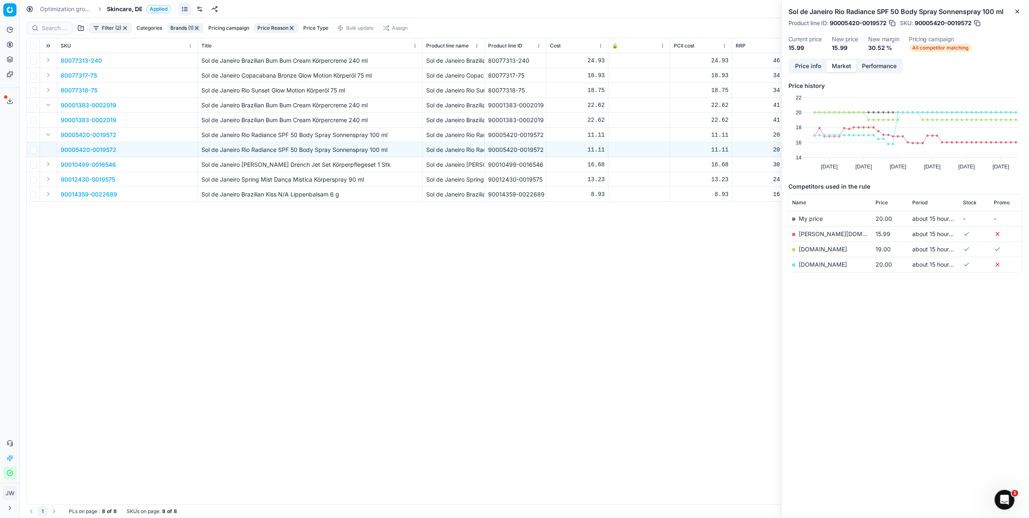
click at [84, 121] on p "90001383-0002019" at bounding box center [89, 120] width 56 height 8
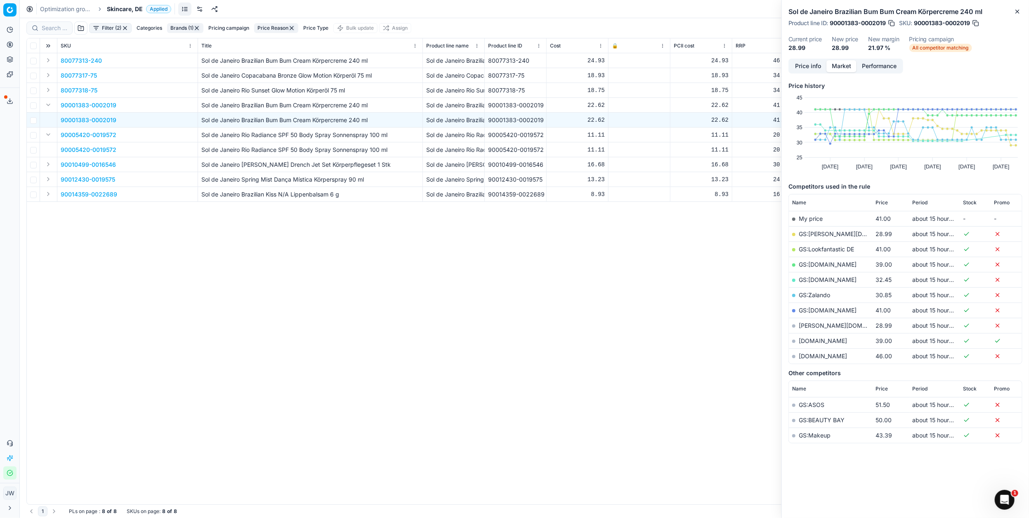
click at [668, 321] on td "[PERSON_NAME][DOMAIN_NAME]" at bounding box center [830, 325] width 83 height 15
click at [668, 325] on link "[PERSON_NAME][DOMAIN_NAME]" at bounding box center [847, 325] width 96 height 7
